Goal: Register for event/course

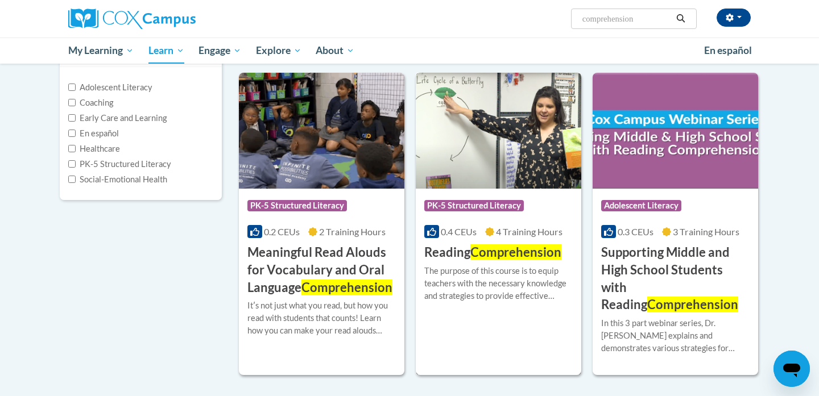
click at [499, 197] on div "Course Category: PK-5 Structured Literacy" at bounding box center [498, 207] width 148 height 26
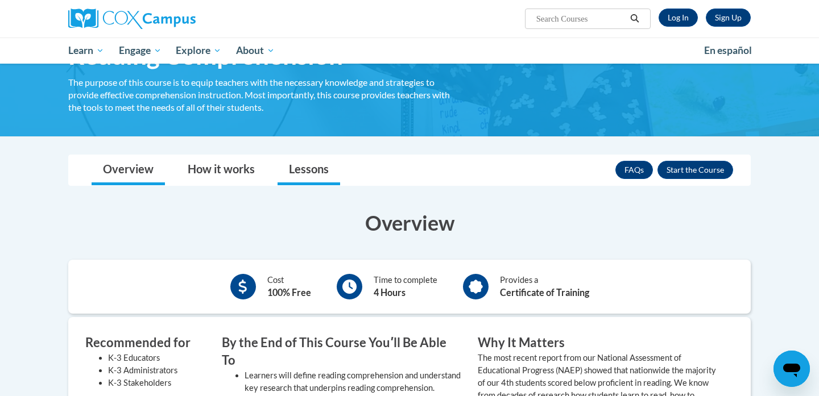
scroll to position [80, 0]
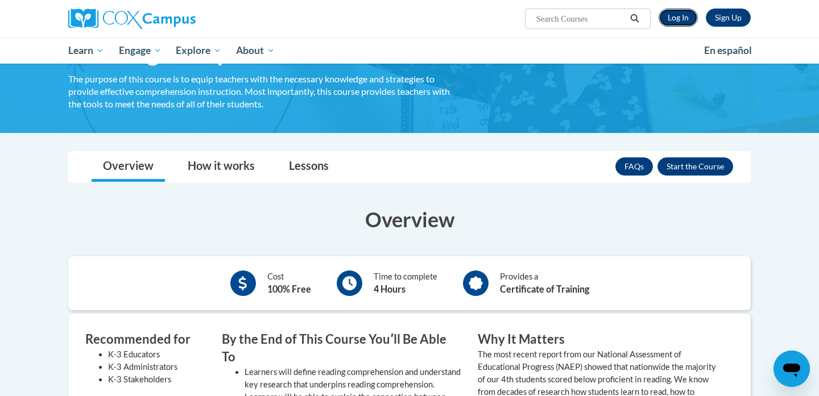
click at [672, 18] on link "Log In" at bounding box center [678, 18] width 39 height 18
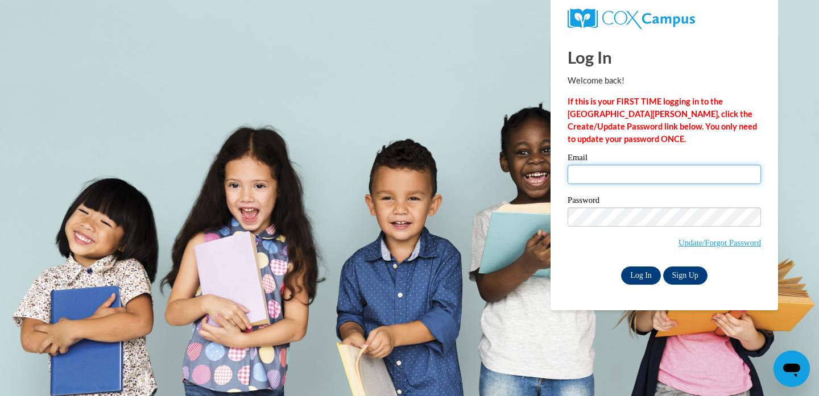
type input "willoughbya@ripon.k12.wi.us"
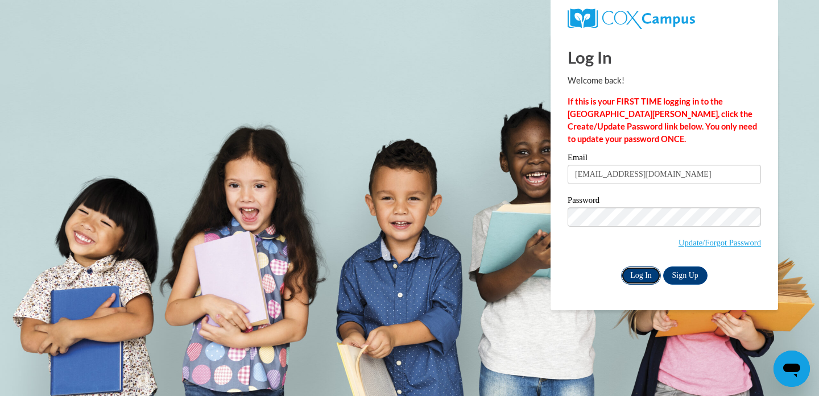
click at [640, 274] on input "Log In" at bounding box center [641, 276] width 40 height 18
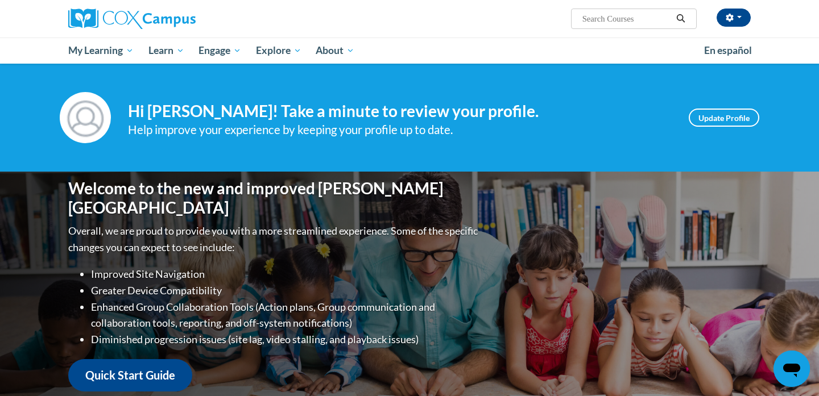
click at [595, 19] on input "Search..." at bounding box center [626, 19] width 91 height 14
type input "reading comprehension"
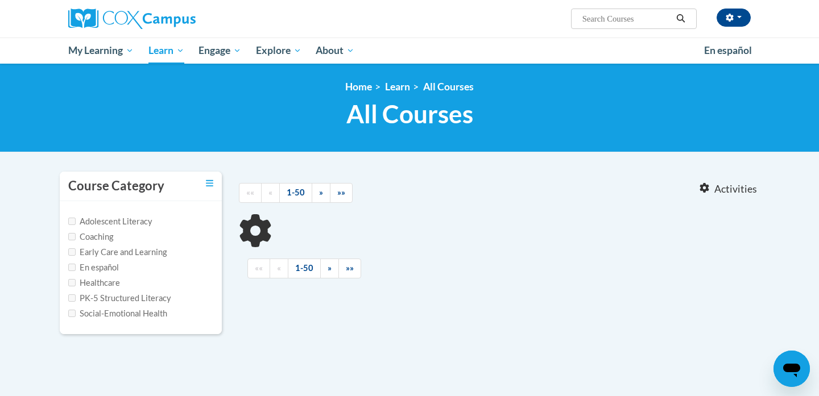
type input "reading comprehension"
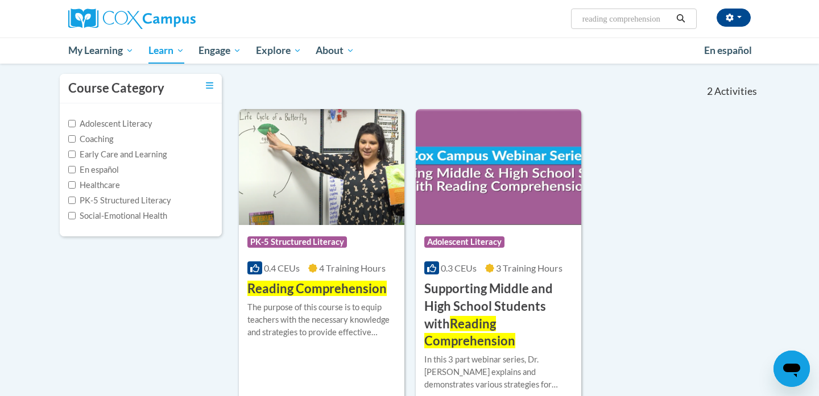
scroll to position [98, 0]
click at [301, 197] on img at bounding box center [321, 167] width 165 height 116
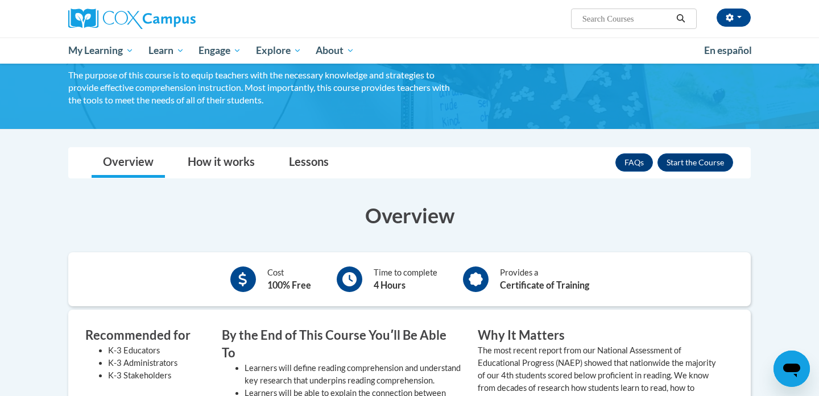
scroll to position [90, 0]
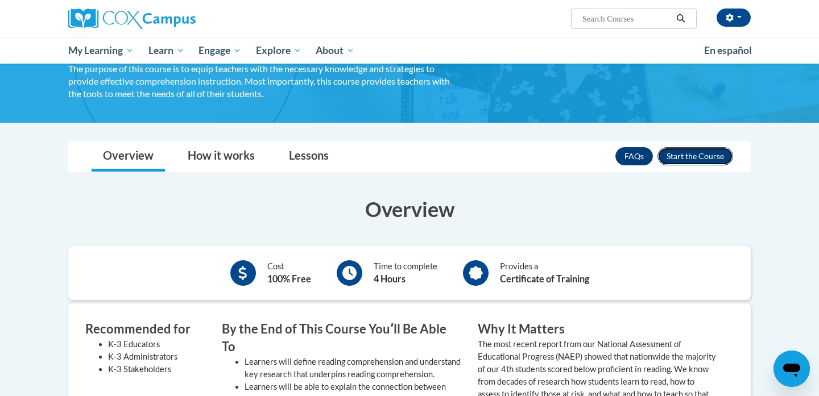
click at [707, 157] on button "Enroll" at bounding box center [695, 156] width 76 height 18
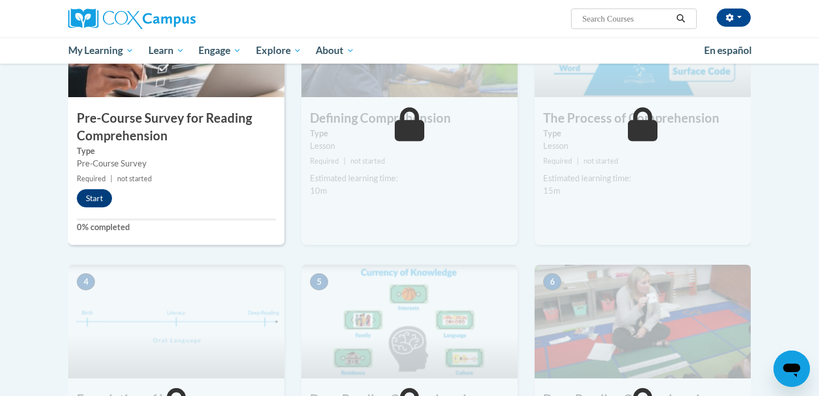
scroll to position [316, 0]
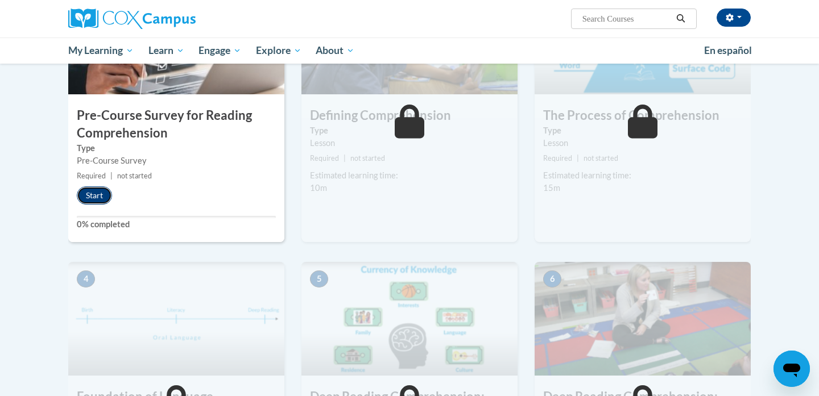
click at [101, 195] on button "Start" at bounding box center [94, 196] width 35 height 18
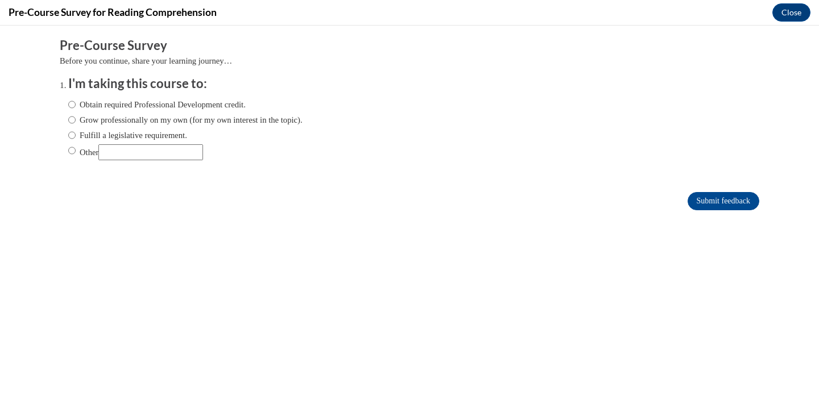
scroll to position [0, 0]
click at [73, 138] on input "Fulfill a legislative requirement." at bounding box center [71, 135] width 7 height 13
radio input "true"
click at [689, 200] on input "Submit feedback" at bounding box center [724, 201] width 72 height 18
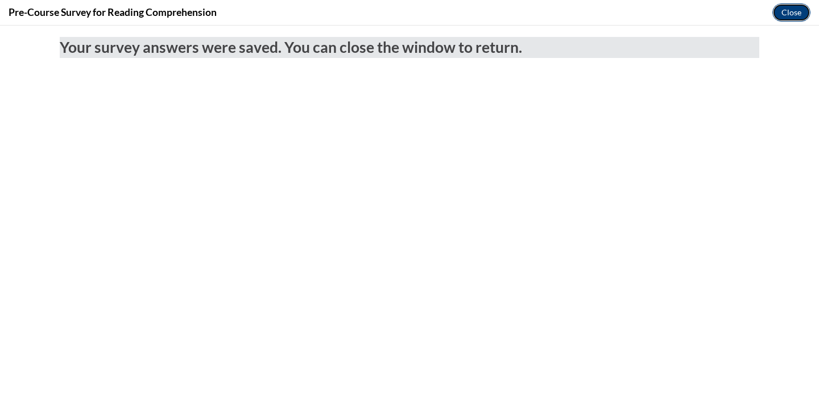
click at [793, 11] on button "Close" at bounding box center [791, 12] width 38 height 18
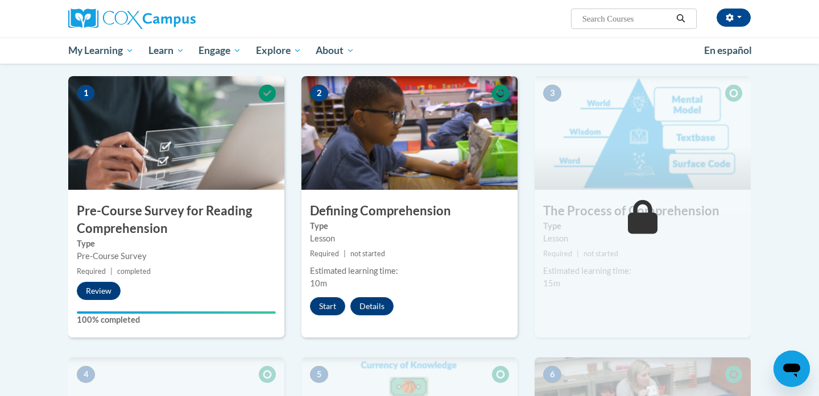
scroll to position [221, 0]
click at [324, 302] on button "Start" at bounding box center [327, 306] width 35 height 18
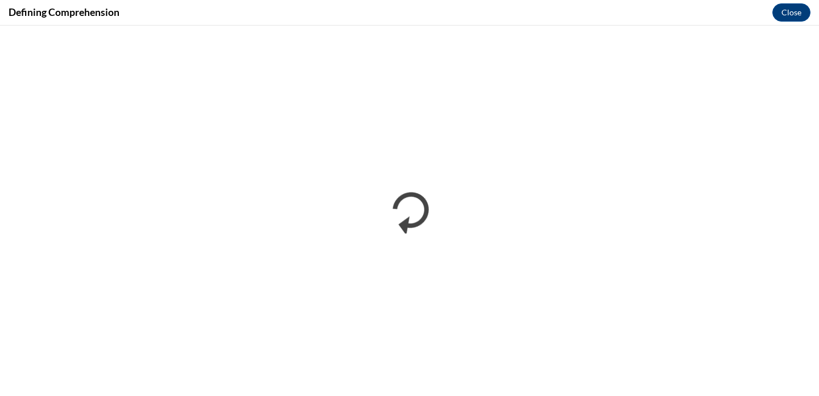
scroll to position [0, 0]
